Goal: Information Seeking & Learning: Check status

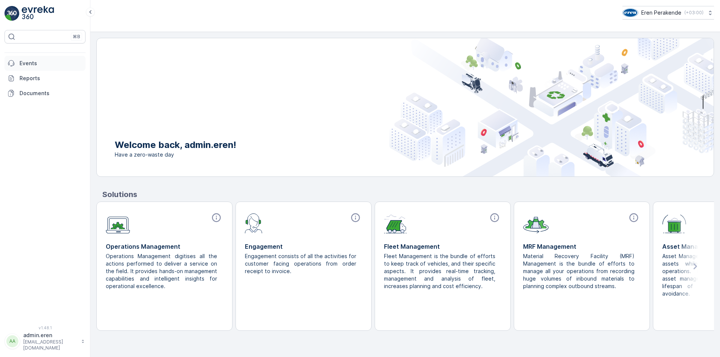
click at [36, 66] on p "Events" at bounding box center [50, 63] width 63 height 7
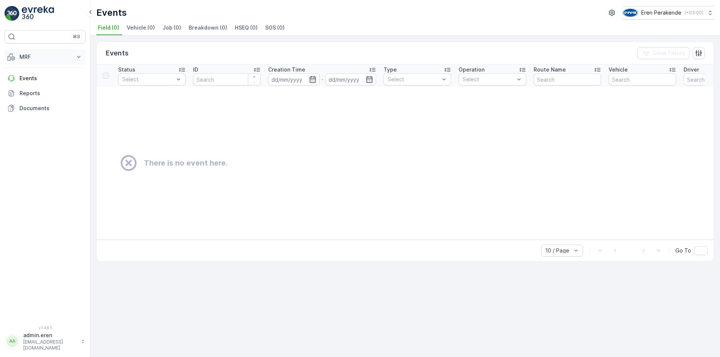
click at [31, 57] on p "MRF" at bounding box center [44, 56] width 51 height 7
click at [32, 79] on p "Gelen & Giden" at bounding box center [37, 79] width 36 height 7
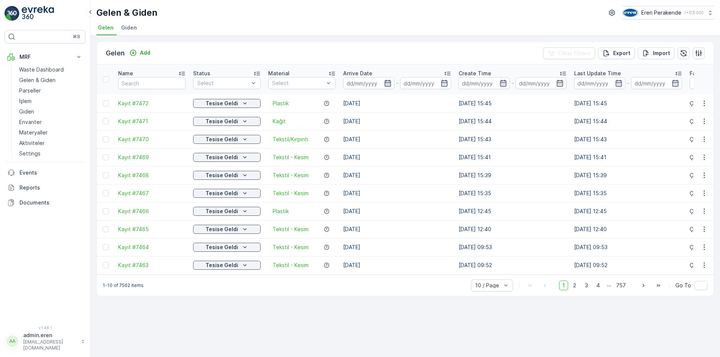
click at [385, 80] on icon "button" at bounding box center [387, 83] width 6 height 7
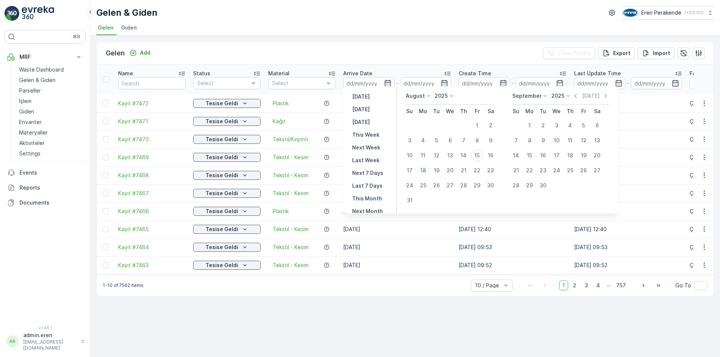
click at [424, 169] on div "18" at bounding box center [423, 171] width 12 height 12
type input "[DATE]"
click at [428, 96] on icon at bounding box center [428, 96] width 3 height 2
click at [418, 130] on span "July" at bounding box center [415, 131] width 10 height 7
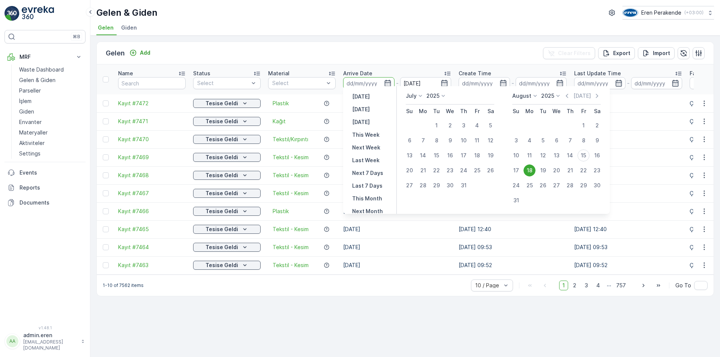
click at [534, 170] on div "18" at bounding box center [529, 171] width 12 height 12
type input "[DATE]"
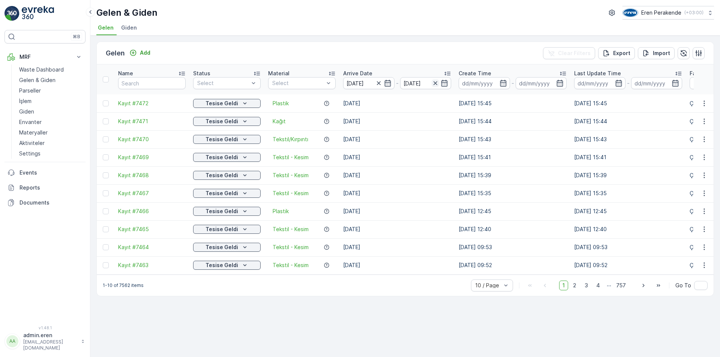
click at [434, 79] on icon "button" at bounding box center [435, 82] width 7 height 7
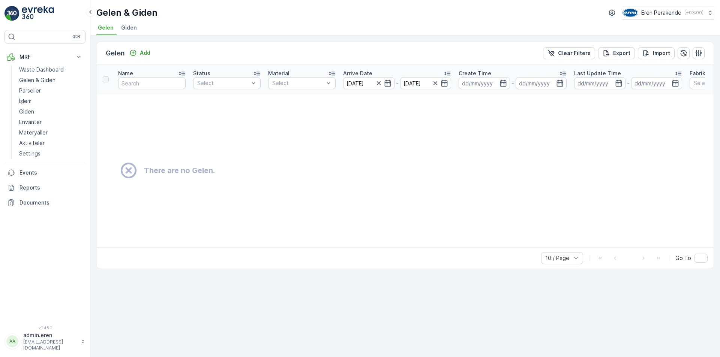
click at [379, 80] on icon "button" at bounding box center [378, 82] width 7 height 7
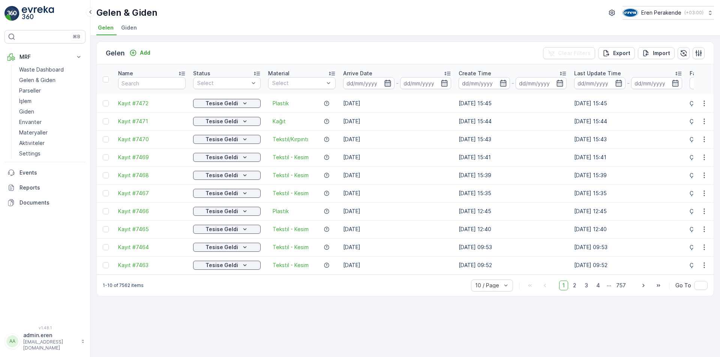
click at [386, 80] on icon "button" at bounding box center [387, 82] width 7 height 7
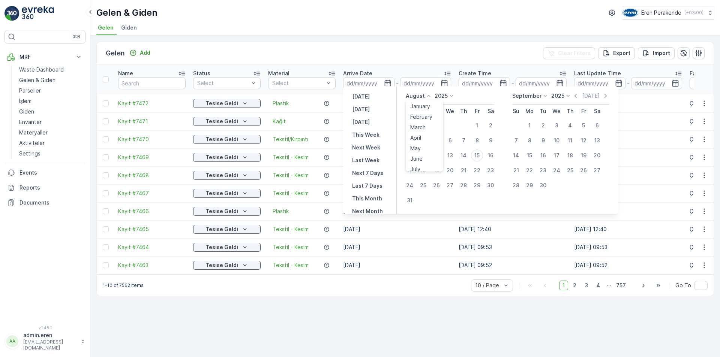
click at [424, 98] on div "August January February March April May June July August September October Nove…" at bounding box center [419, 95] width 27 height 7
click at [422, 165] on div "July" at bounding box center [415, 166] width 16 height 10
click at [480, 155] on div "18" at bounding box center [477, 156] width 12 height 12
type input "[DATE]"
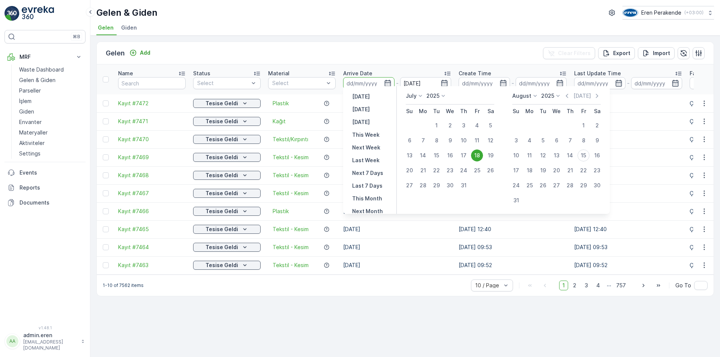
type input "[DATE]"
click at [558, 314] on div "Gelen Add Clear Filters Export Import Name Status Select Material Select Arrive…" at bounding box center [405, 197] width 630 height 322
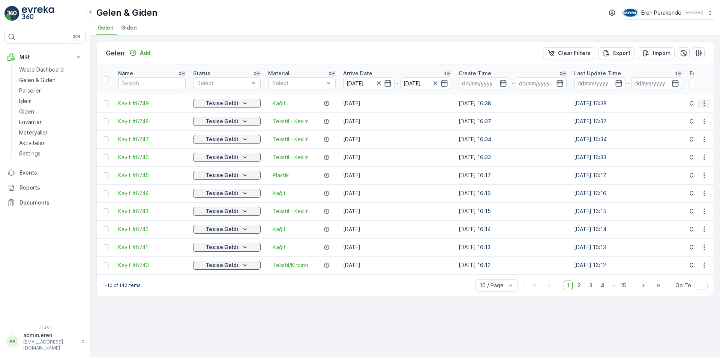
click at [706, 100] on icon "button" at bounding box center [703, 103] width 7 height 7
click at [327, 101] on icon "button" at bounding box center [326, 103] width 5 height 5
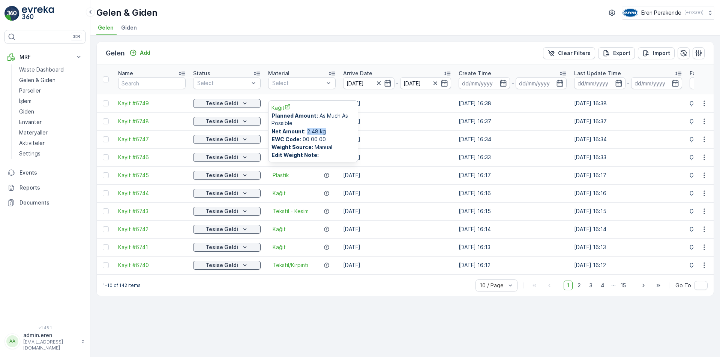
drag, startPoint x: 307, startPoint y: 130, endPoint x: 327, endPoint y: 132, distance: 19.9
click at [327, 132] on span "Net Amount : 2.48 kg" at bounding box center [312, 131] width 83 height 7
click at [334, 100] on div "Kağıt" at bounding box center [301, 103] width 67 height 7
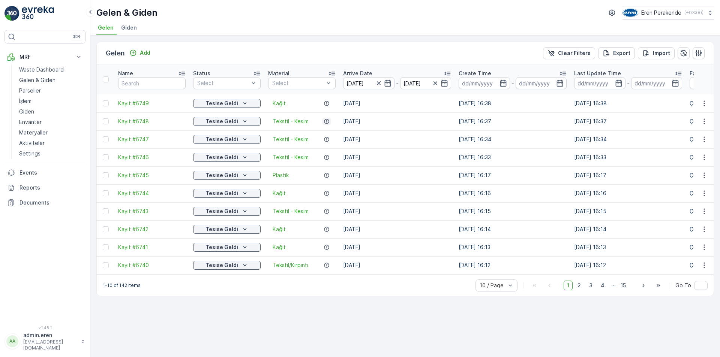
click at [326, 118] on icon "button" at bounding box center [327, 121] width 6 height 6
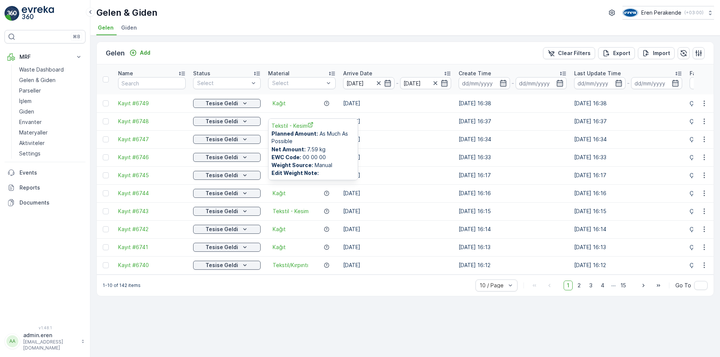
click at [334, 112] on td "Tekstil - Kesim Tekstil - Kesim Planned Amount : As Much As Possible Net Amount…" at bounding box center [301, 121] width 75 height 18
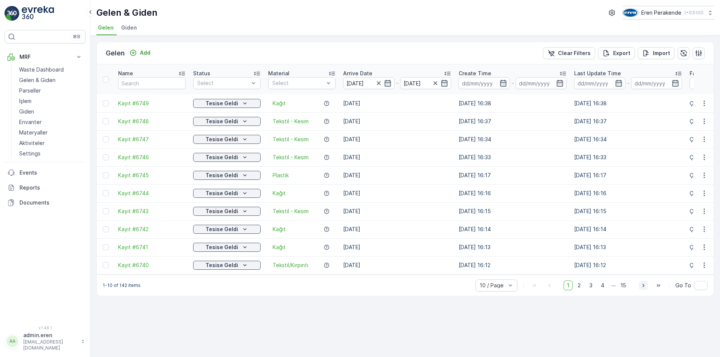
click at [645, 283] on icon "button" at bounding box center [643, 285] width 7 height 7
click at [582, 282] on span "2" at bounding box center [579, 286] width 10 height 10
click at [325, 226] on icon "button" at bounding box center [327, 229] width 6 height 6
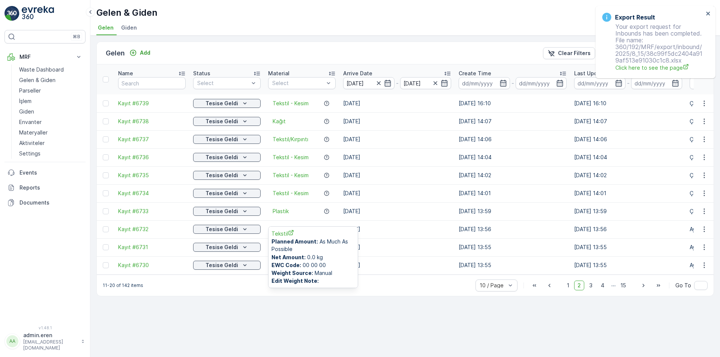
click at [388, 318] on div "Gelen Add Clear Filters Export Import Name Status Select Material Select Arrive…" at bounding box center [405, 197] width 630 height 322
click at [643, 283] on icon "button" at bounding box center [643, 285] width 7 height 7
